Goal: Task Accomplishment & Management: Manage account settings

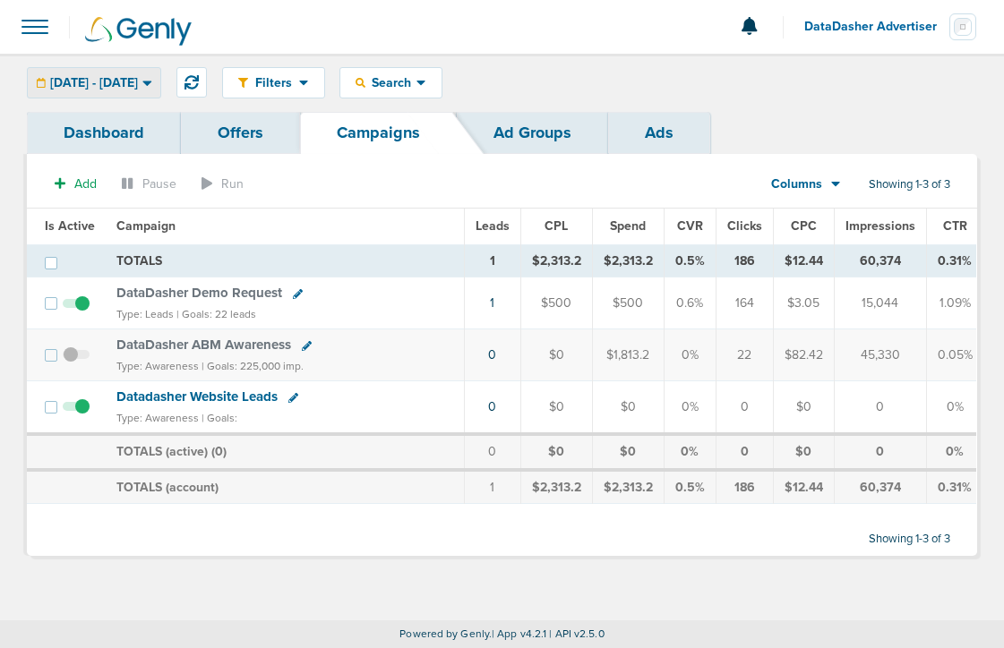
click at [138, 81] on span "[DATE] - [DATE]" at bounding box center [94, 83] width 88 height 13
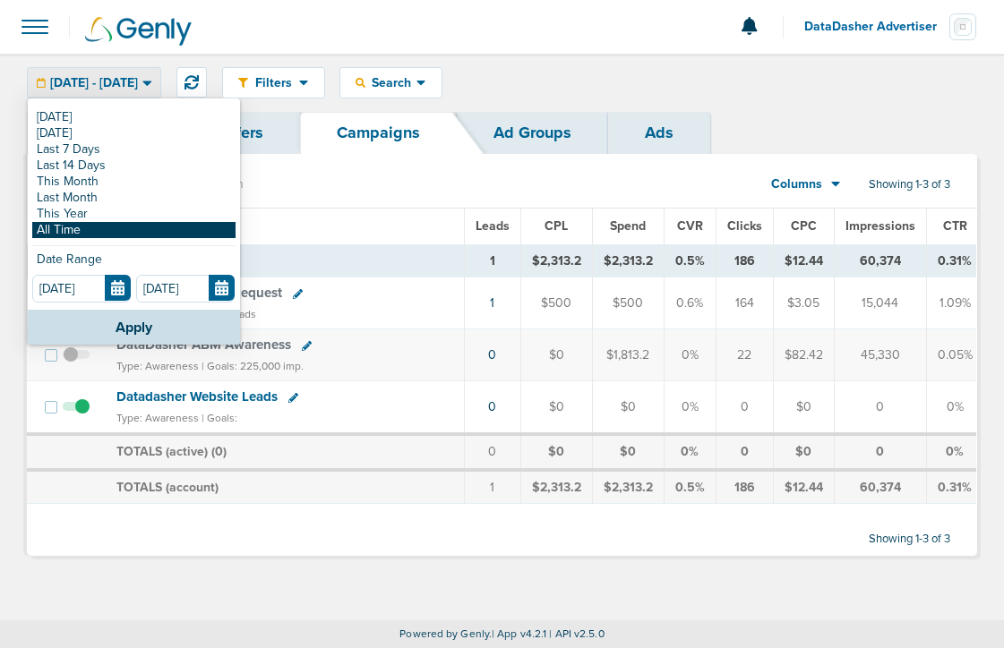
click at [123, 227] on link "All Time" at bounding box center [133, 230] width 203 height 16
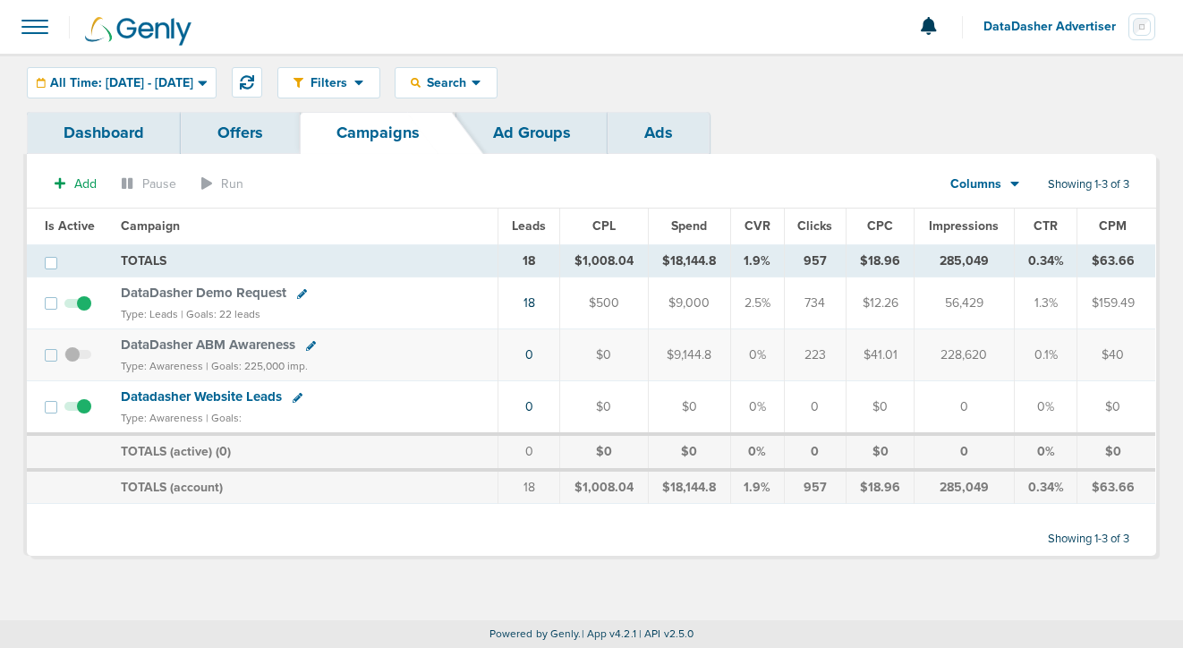
click at [1003, 31] on span "DataDasher Advertiser" at bounding box center [1056, 27] width 145 height 13
click at [1003, 77] on link "Sign Out" at bounding box center [1067, 77] width 179 height 22
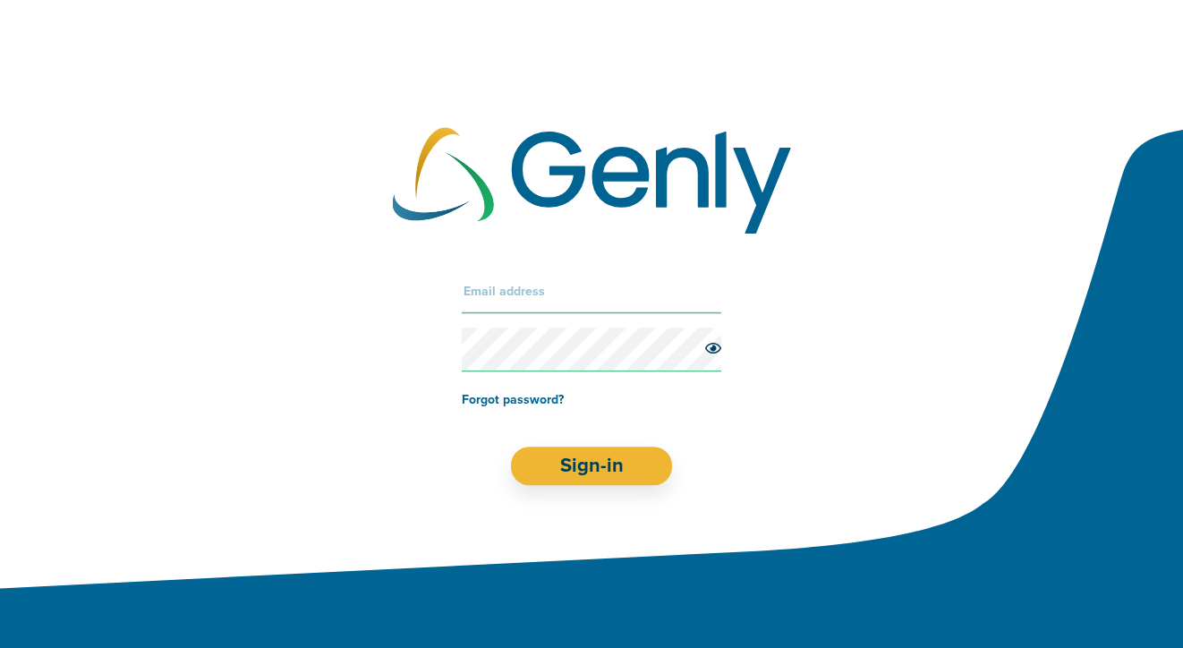
click at [626, 273] on input "text" at bounding box center [592, 291] width 260 height 43
type input "[EMAIL_ADDRESS][DOMAIN_NAME]"
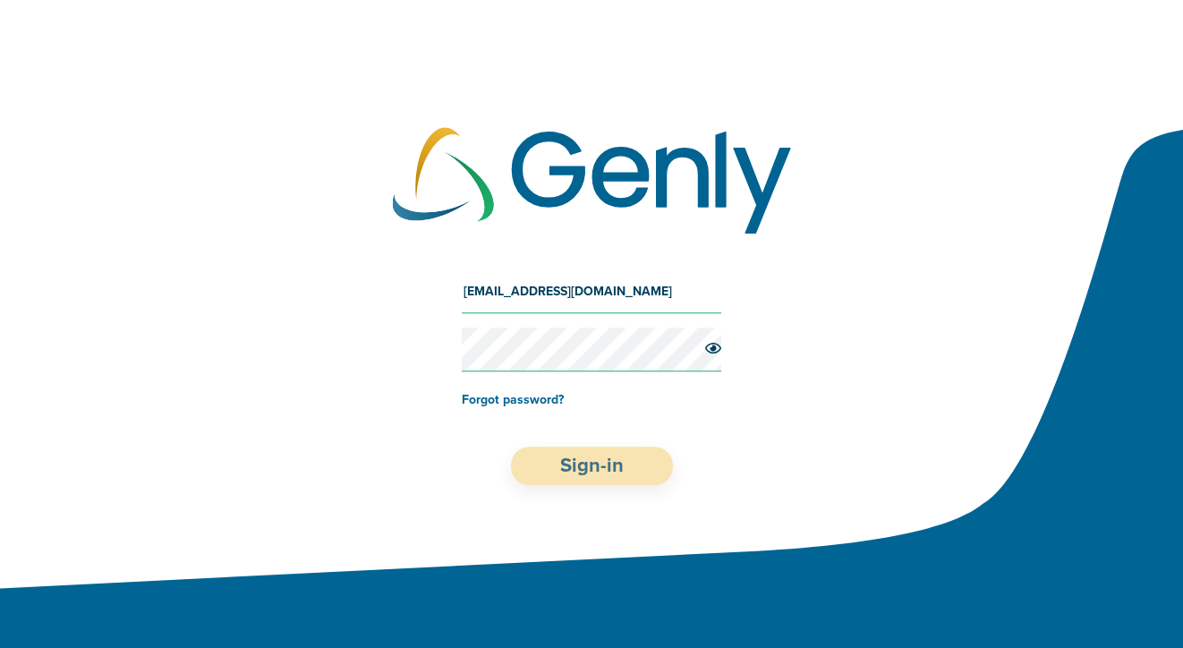
click at [570, 479] on button "Sign-in" at bounding box center [592, 466] width 162 height 38
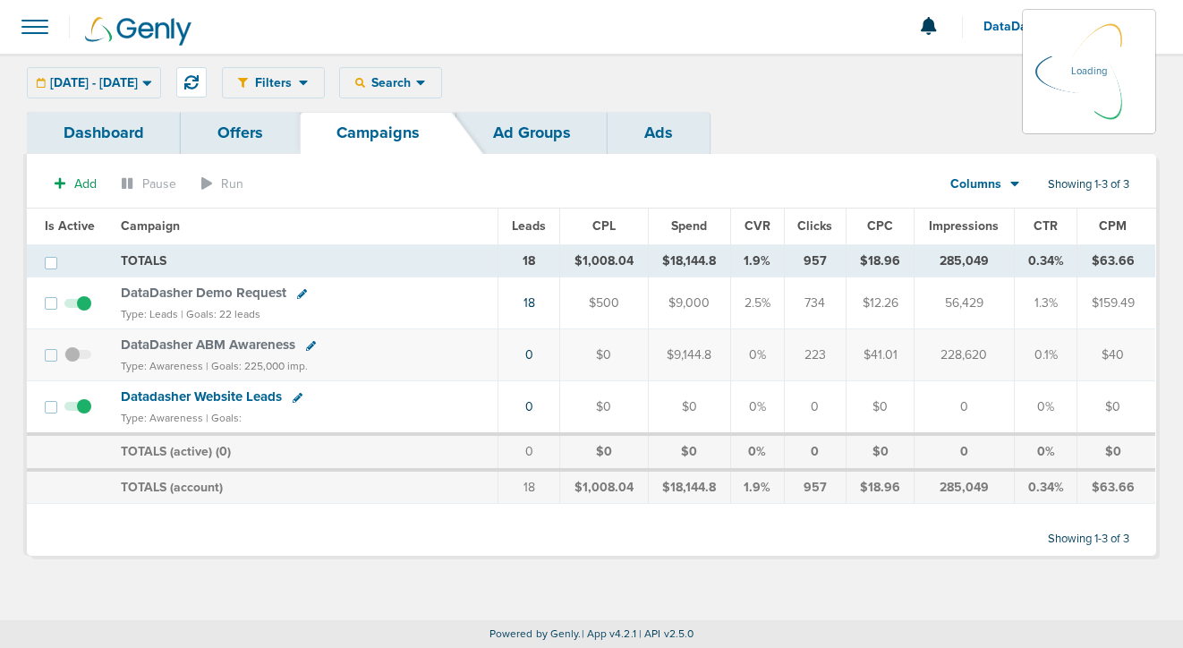
click at [142, 94] on div "[DATE] - [DATE] [DATE] [DATE] Last 7 Days Last 14 Days This Month Last Month Th…" at bounding box center [94, 82] width 134 height 31
click at [993, 30] on span "DataDasher Advertiser" at bounding box center [1056, 27] width 145 height 13
click at [1002, 77] on link "Sign Out" at bounding box center [1067, 77] width 179 height 22
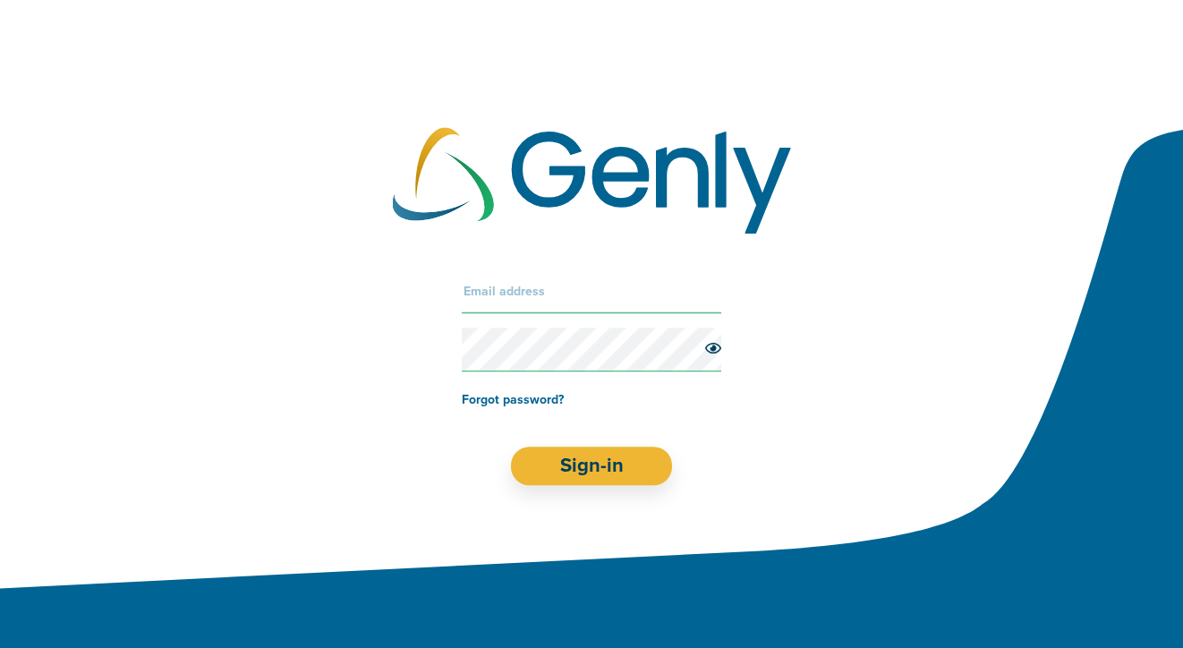
click at [608, 292] on input "text" at bounding box center [592, 291] width 260 height 43
type input "[PERSON_NAME][EMAIL_ADDRESS][DOMAIN_NAME]"
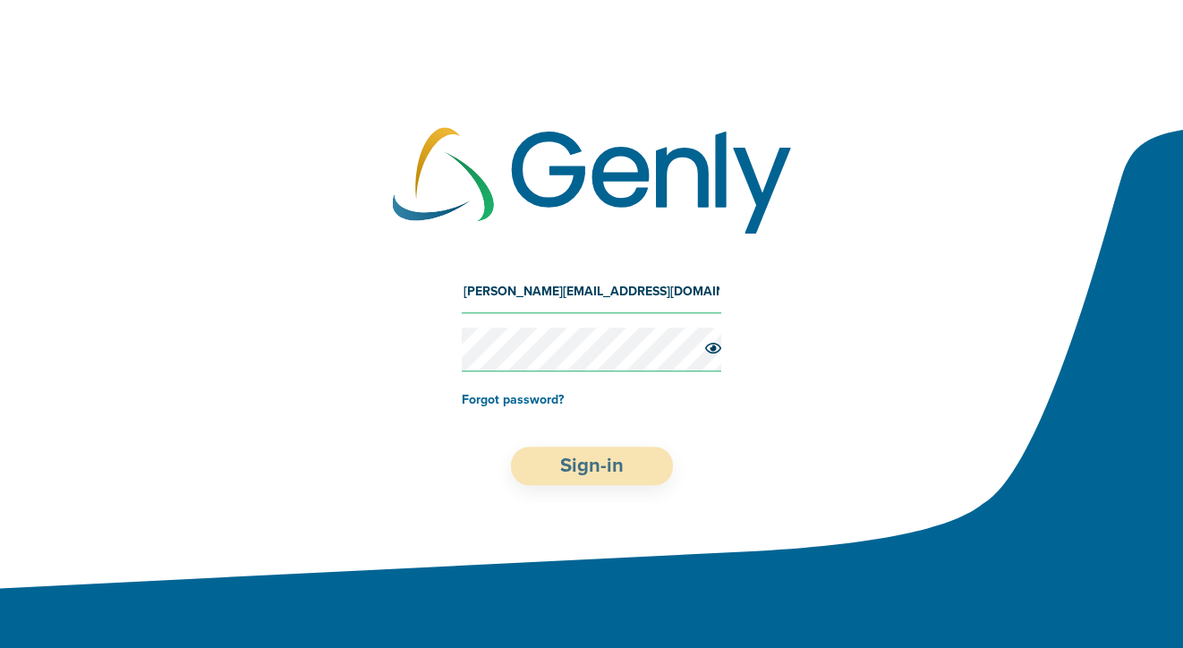
click at [532, 473] on button "Sign-in" at bounding box center [592, 466] width 162 height 38
